Goal: Book appointment/travel/reservation

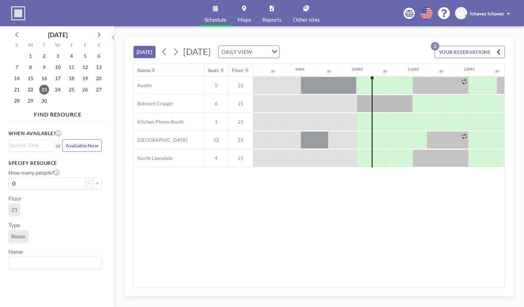
scroll to position [0, 533]
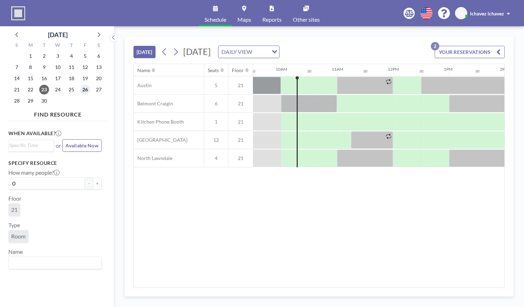
click at [86, 91] on span "26" at bounding box center [85, 90] width 10 height 10
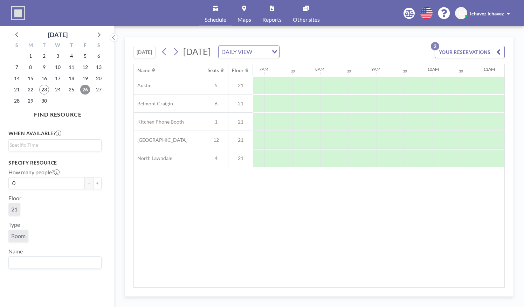
scroll to position [0, 421]
click at [31, 103] on span "29" at bounding box center [31, 101] width 10 height 10
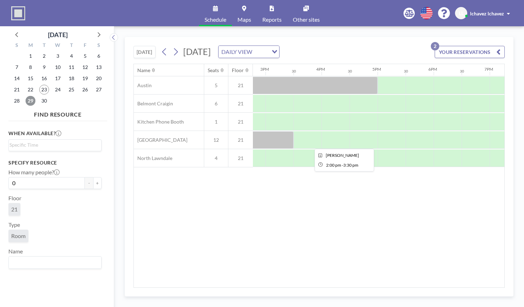
scroll to position [0, 829]
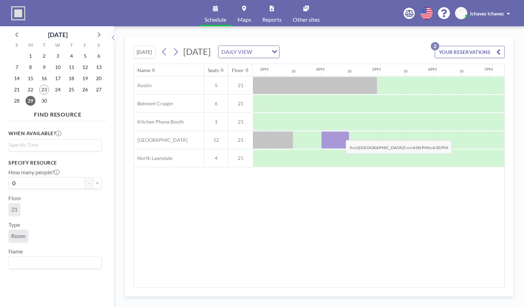
click at [340, 134] on div at bounding box center [335, 140] width 28 height 18
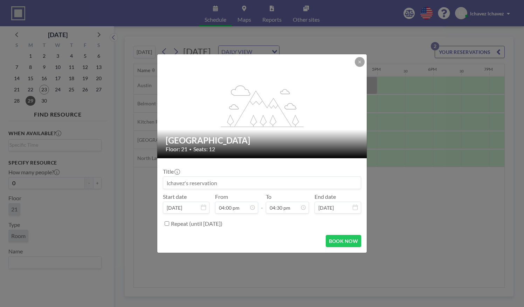
scroll to position [412, 0]
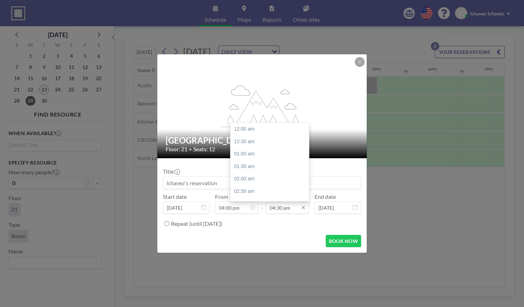
click at [305, 212] on input "04:30 pm" at bounding box center [287, 208] width 43 height 12
click at [259, 142] on div "05:00 pm" at bounding box center [272, 141] width 82 height 13
type input "05:00 pm"
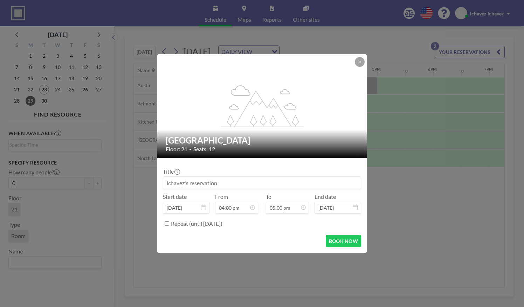
scroll to position [0, 0]
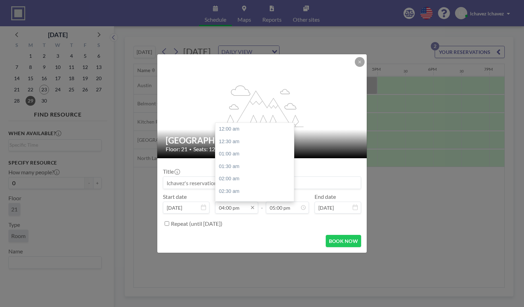
click at [225, 208] on input "04:00 pm" at bounding box center [236, 208] width 43 height 12
click at [228, 136] on div "03:30 pm" at bounding box center [257, 134] width 82 height 13
click at [229, 210] on input "03:30 pm" at bounding box center [236, 208] width 43 height 12
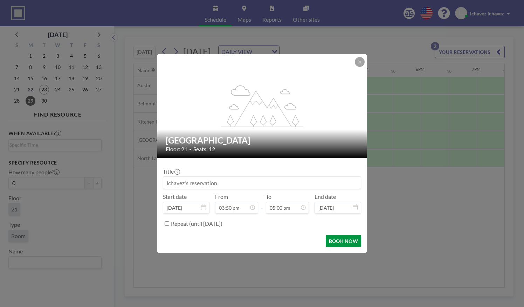
type input "03:50 pm"
click at [346, 244] on button "BOOK NOW" at bounding box center [343, 241] width 35 height 12
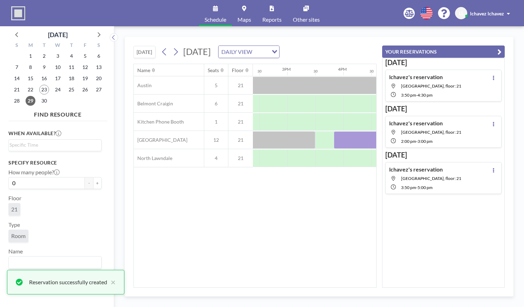
scroll to position [0, 841]
click at [47, 102] on span "30" at bounding box center [44, 101] width 10 height 10
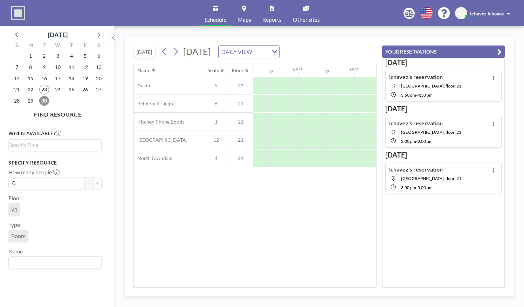
scroll to position [0, 421]
click at [501, 51] on icon "button" at bounding box center [500, 52] width 4 height 8
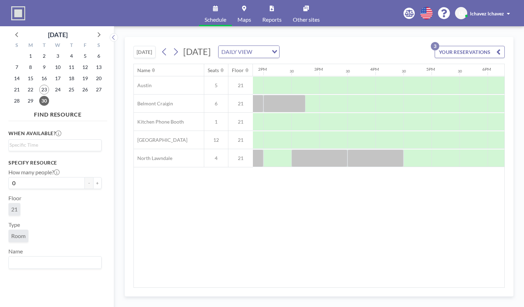
scroll to position [0, 774]
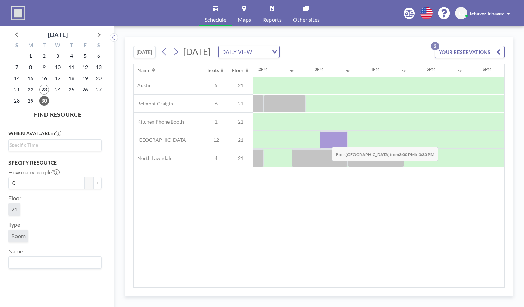
click at [327, 141] on div at bounding box center [334, 140] width 28 height 18
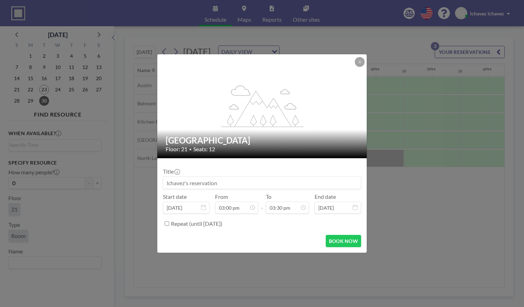
scroll to position [387, 0]
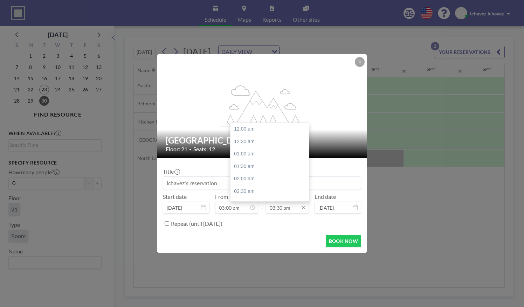
click at [280, 212] on input "03:30 pm" at bounding box center [287, 208] width 43 height 12
click at [267, 168] on div "05:00 pm" at bounding box center [272, 167] width 82 height 13
type input "05:00 pm"
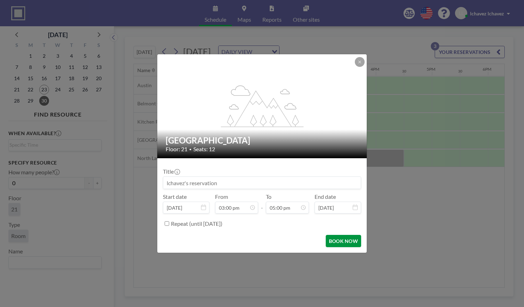
click at [341, 244] on button "BOOK NOW" at bounding box center [343, 241] width 35 height 12
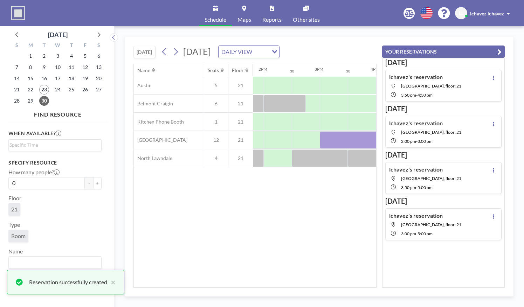
click at [499, 48] on icon "button" at bounding box center [500, 52] width 4 height 8
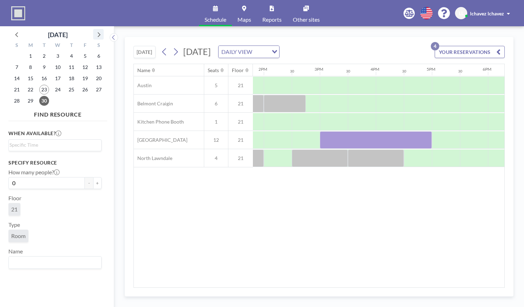
click at [102, 33] on icon at bounding box center [98, 34] width 9 height 9
click at [98, 35] on icon at bounding box center [98, 34] width 9 height 9
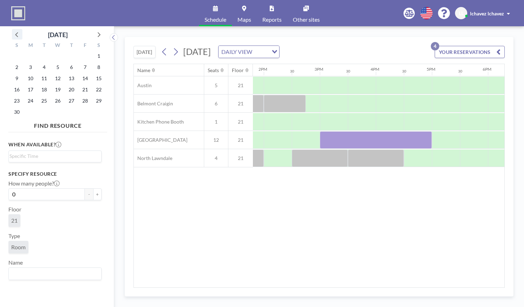
click at [15, 33] on icon at bounding box center [17, 34] width 9 height 9
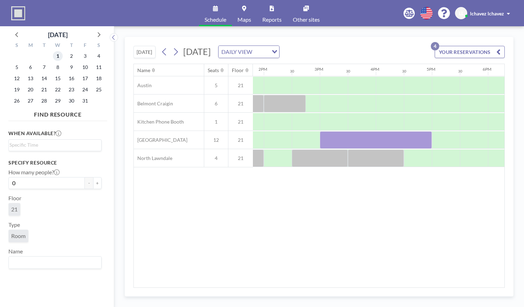
click at [58, 58] on span "1" at bounding box center [58, 56] width 10 height 10
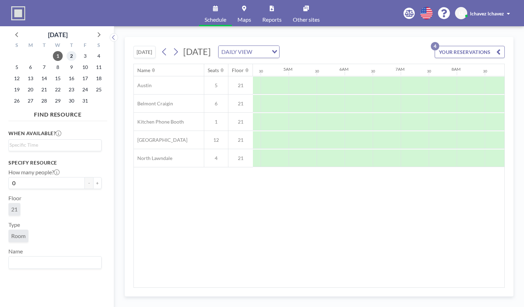
click at [69, 54] on span "2" at bounding box center [72, 56] width 10 height 10
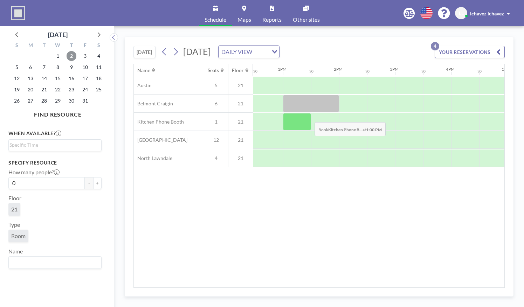
scroll to position [0, 716]
